Goal: Complete application form

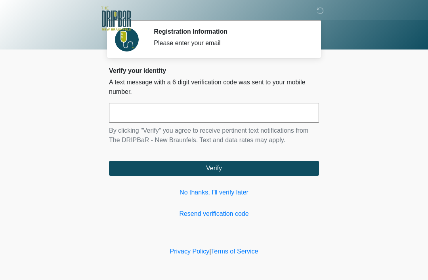
click at [186, 111] on input "text" at bounding box center [214, 113] width 210 height 20
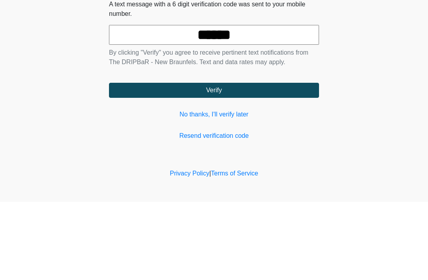
type input "******"
click at [251, 161] on button "Verify" at bounding box center [214, 168] width 210 height 15
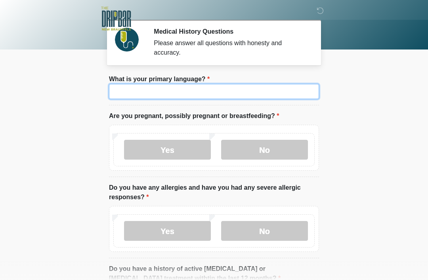
click at [195, 94] on input "What is your primary language?" at bounding box center [214, 91] width 210 height 15
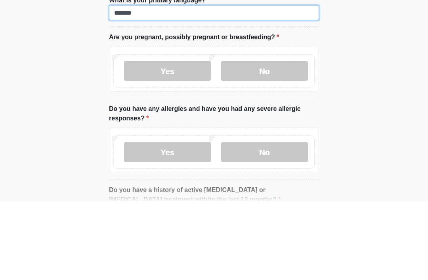
type input "*******"
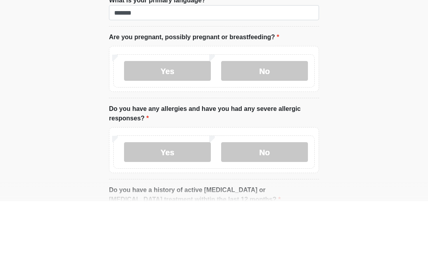
click at [280, 140] on label "No" at bounding box center [264, 150] width 87 height 20
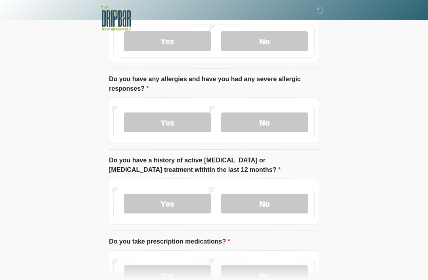
scroll to position [109, 0]
click at [273, 128] on label "No" at bounding box center [264, 123] width 87 height 20
click at [284, 206] on label "No" at bounding box center [264, 204] width 87 height 20
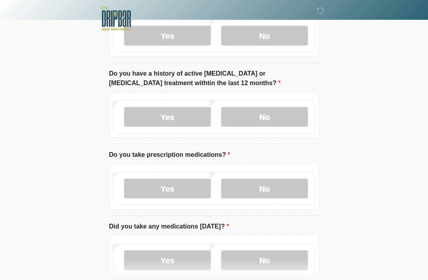
click at [276, 194] on label "No" at bounding box center [264, 189] width 87 height 20
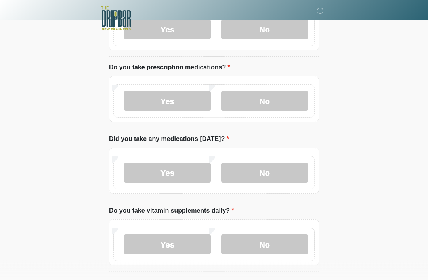
click at [276, 175] on label "No" at bounding box center [264, 173] width 87 height 20
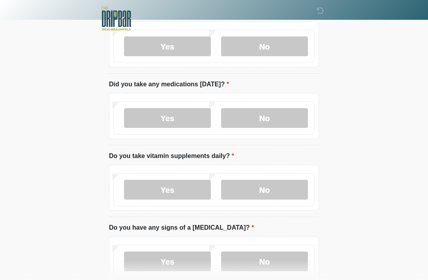
scroll to position [338, 0]
click at [186, 184] on label "Yes" at bounding box center [167, 189] width 87 height 20
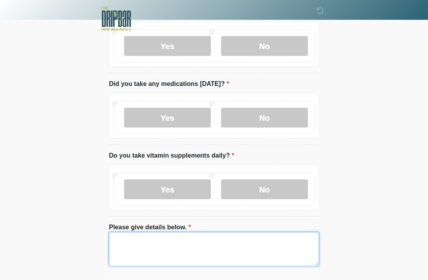
click at [221, 246] on textarea "Please give details below." at bounding box center [214, 249] width 210 height 34
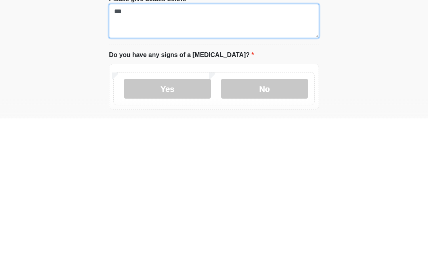
scroll to position [405, 0]
type textarea "***"
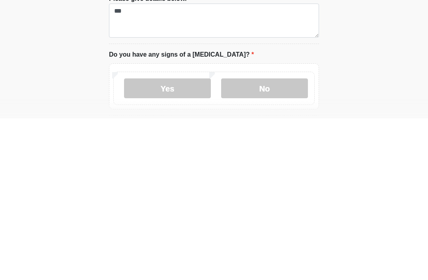
click at [279, 240] on label "No" at bounding box center [264, 250] width 87 height 20
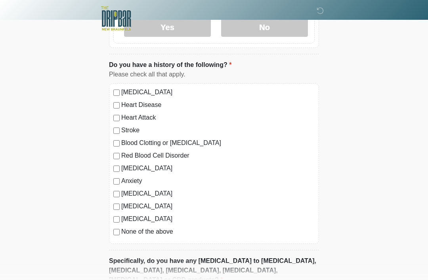
scroll to position [628, 0]
click at [123, 166] on label "Depression" at bounding box center [217, 169] width 193 height 10
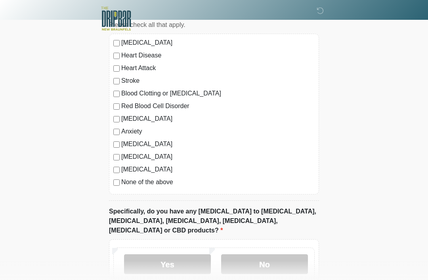
scroll to position [716, 0]
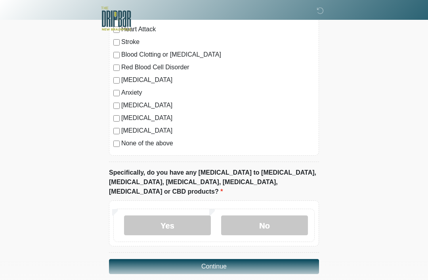
click at [272, 222] on label "No" at bounding box center [264, 226] width 87 height 20
click at [252, 259] on button "Continue" at bounding box center [214, 266] width 210 height 15
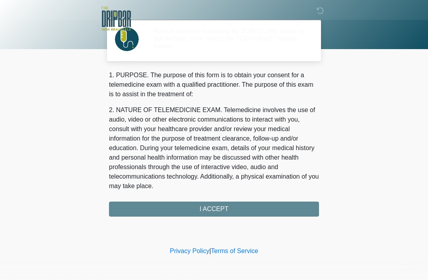
scroll to position [0, 0]
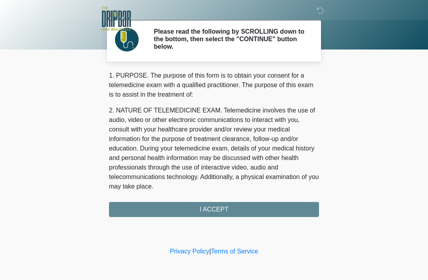
click at [276, 214] on div "1. PURPOSE. The purpose of this form is to obtain your consent for a telemedici…" at bounding box center [214, 144] width 210 height 146
click at [229, 207] on div "1. PURPOSE. The purpose of this form is to obtain your consent for a telemedici…" at bounding box center [214, 144] width 210 height 146
click at [216, 208] on div "1. PURPOSE. The purpose of this form is to obtain your consent for a telemedici…" at bounding box center [214, 144] width 210 height 146
click at [213, 210] on div "1. PURPOSE. The purpose of this form is to obtain your consent for a telemedici…" at bounding box center [214, 144] width 210 height 146
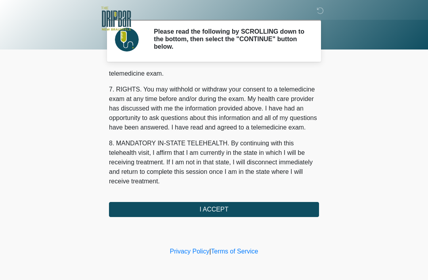
scroll to position [347, 0]
click at [245, 210] on button "I ACCEPT" at bounding box center [214, 209] width 210 height 15
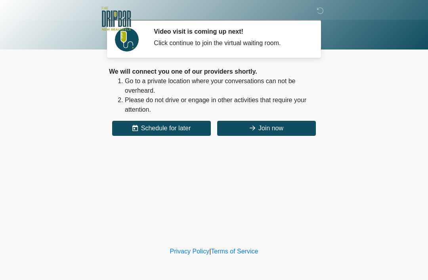
click at [279, 130] on button "Join now" at bounding box center [266, 128] width 99 height 15
